Goal: Transaction & Acquisition: Purchase product/service

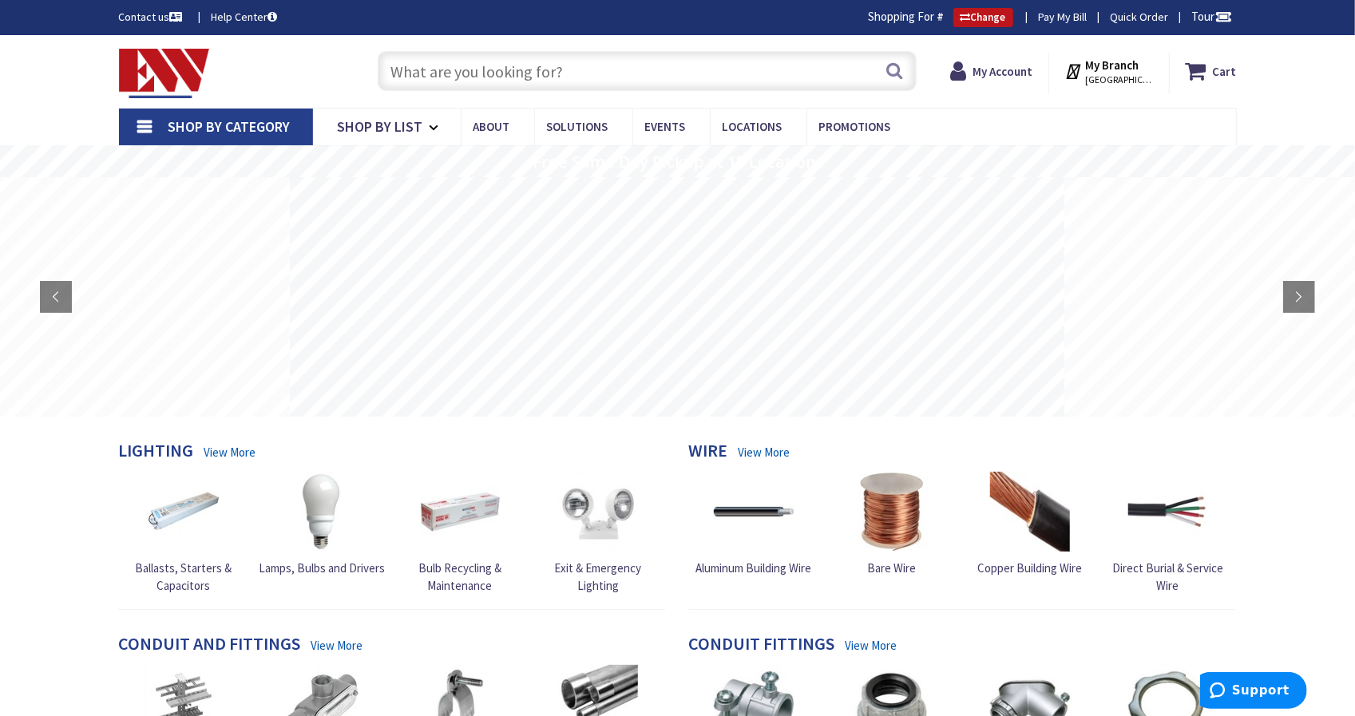
click at [660, 77] on input "text" at bounding box center [647, 71] width 539 height 40
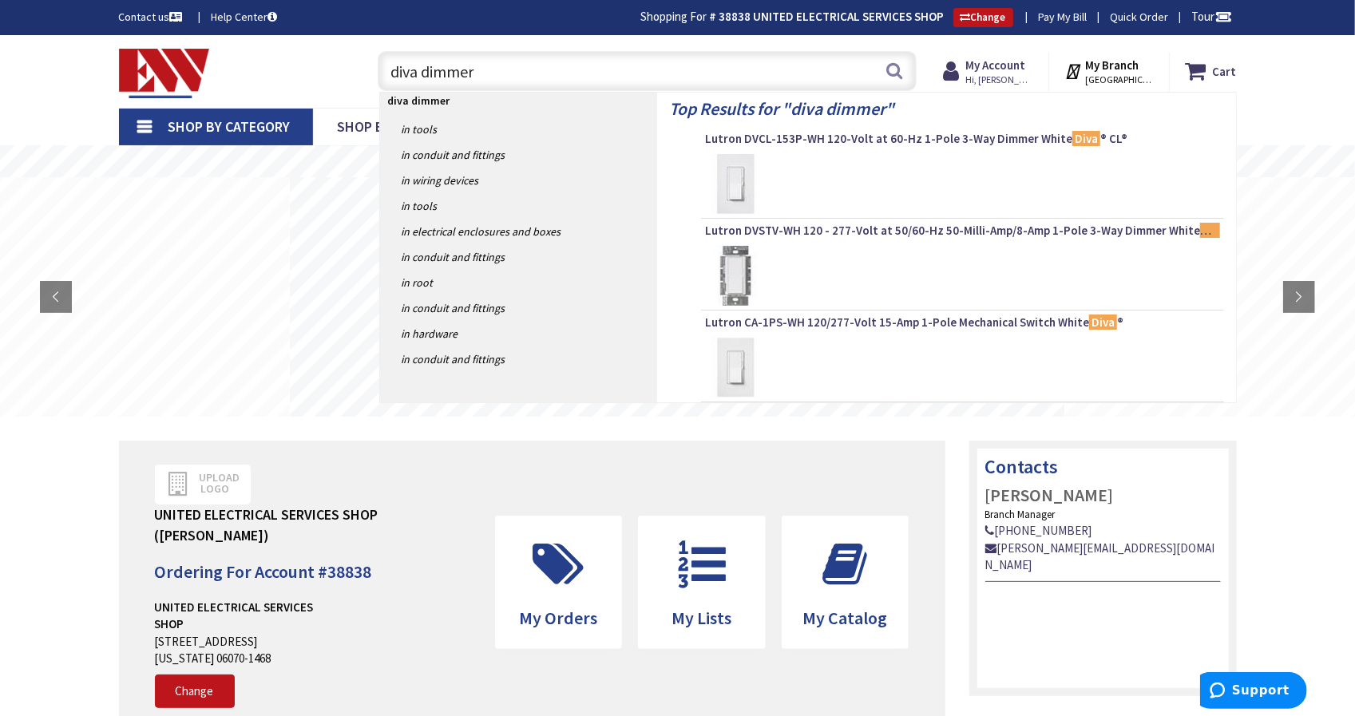
type input "diva dimmers"
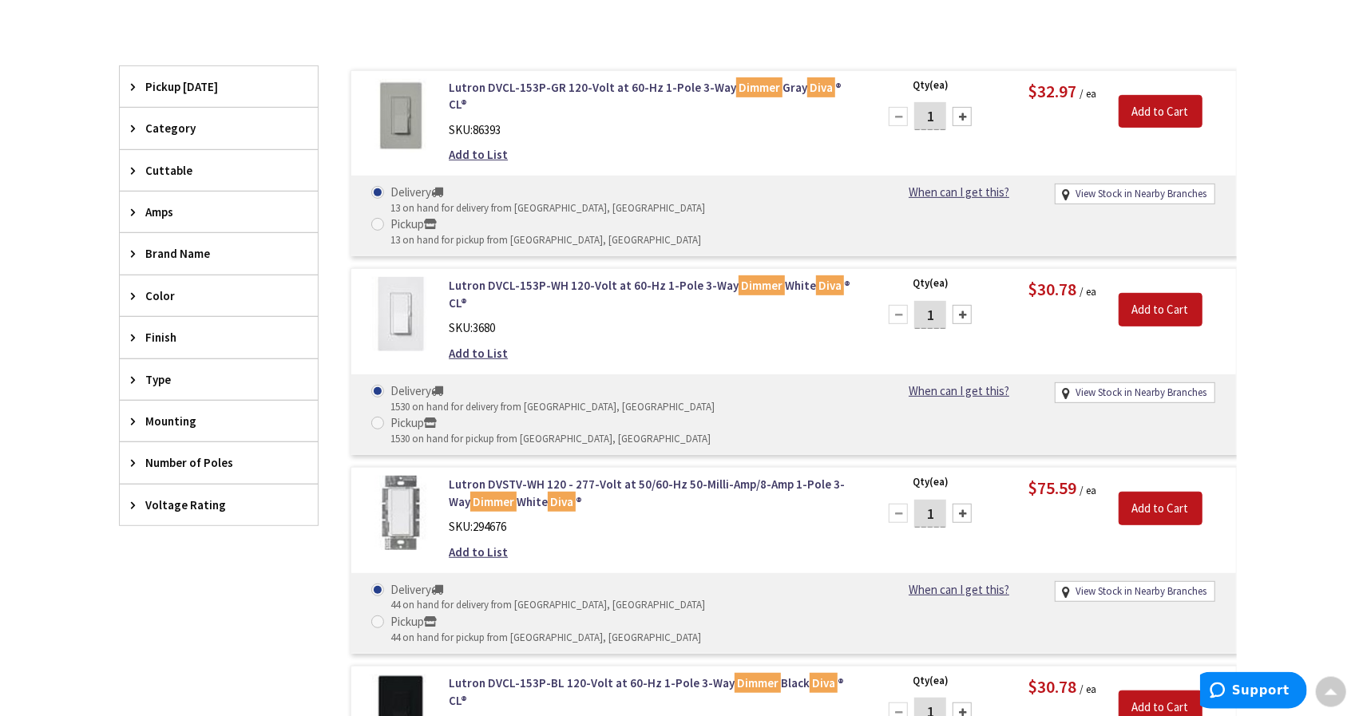
scroll to position [404, 0]
click at [555, 277] on link "Lutron DVCL-153P-WH 120-Volt at 60-Hz 1-Pole 3-Way Dimmer White Diva ® CL®" at bounding box center [652, 294] width 406 height 34
